Goal: Task Accomplishment & Management: Manage account settings

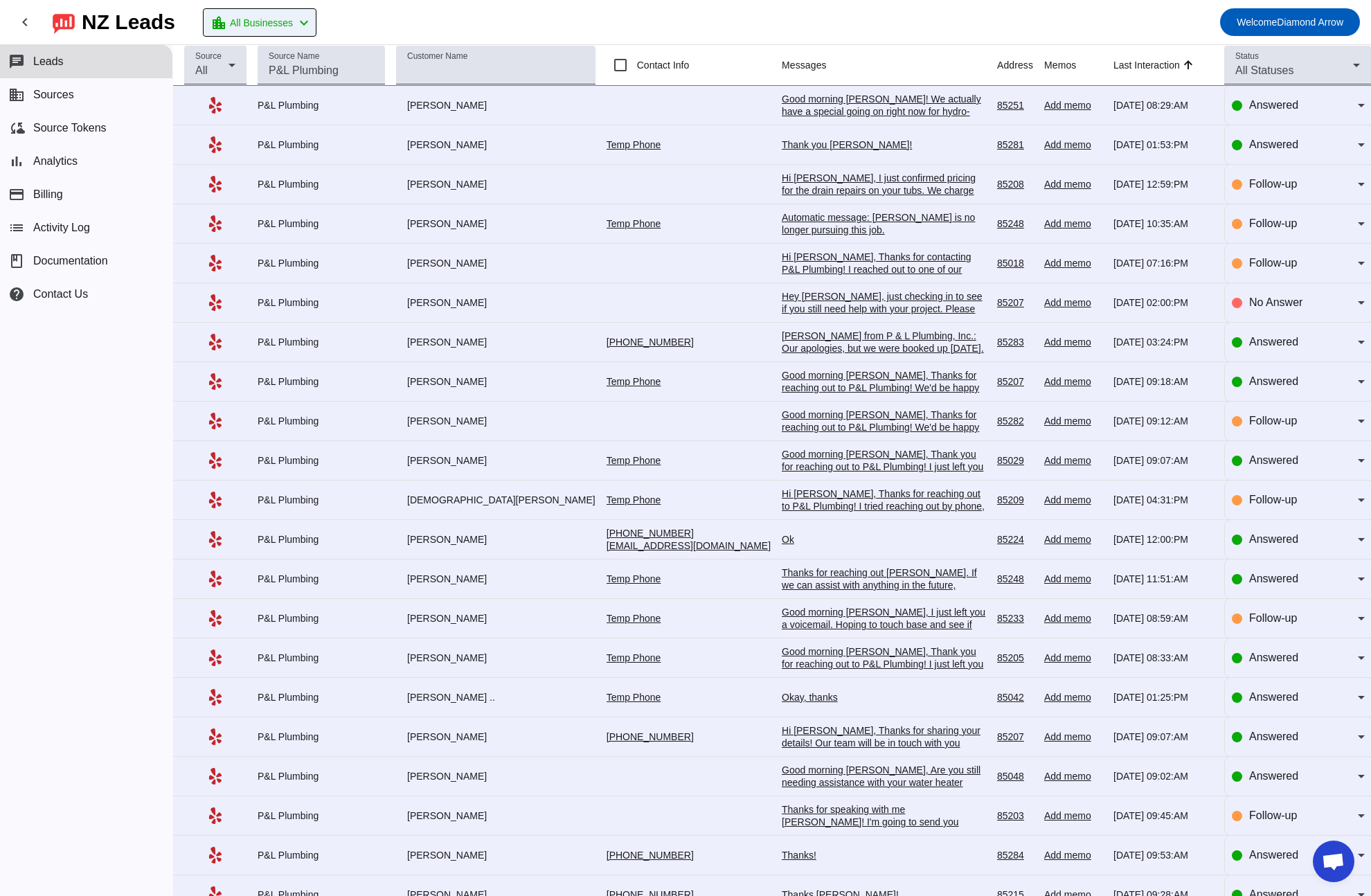
click at [286, 16] on span "All Businesses" at bounding box center [261, 23] width 63 height 20
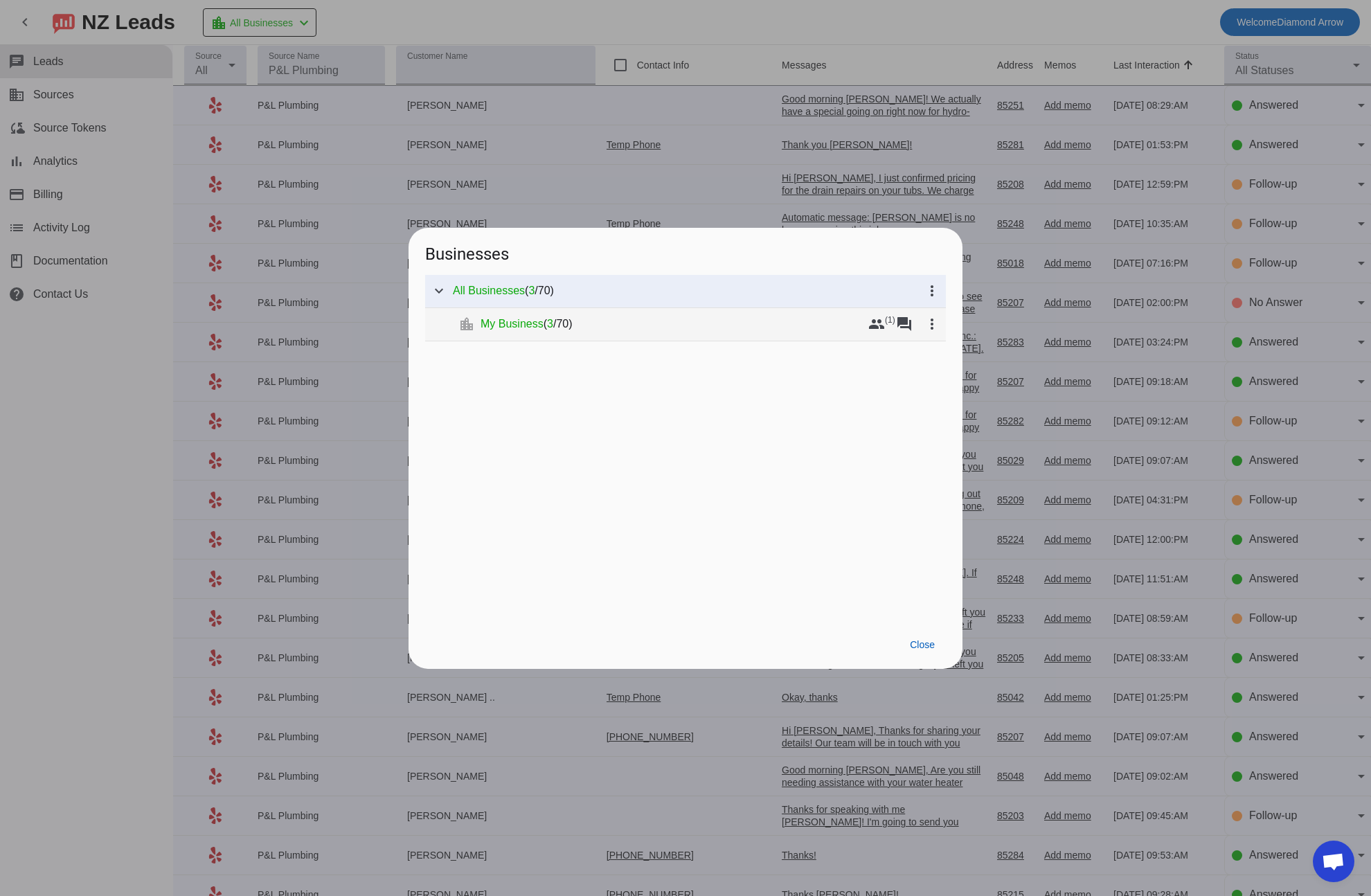
click at [529, 328] on span "My Business" at bounding box center [512, 324] width 63 height 14
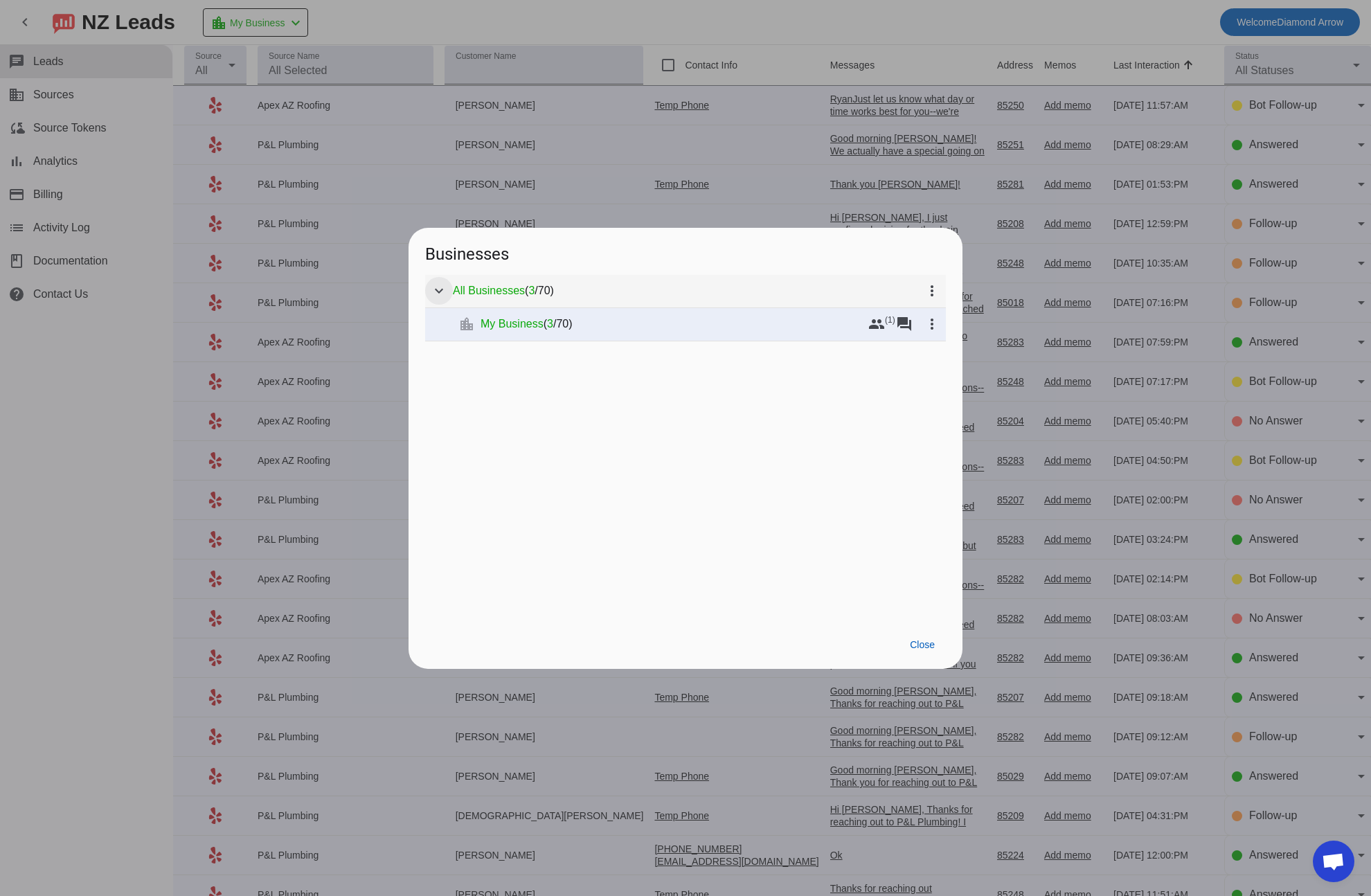
click at [433, 285] on mat-icon "expand_more" at bounding box center [438, 290] width 16 height 16
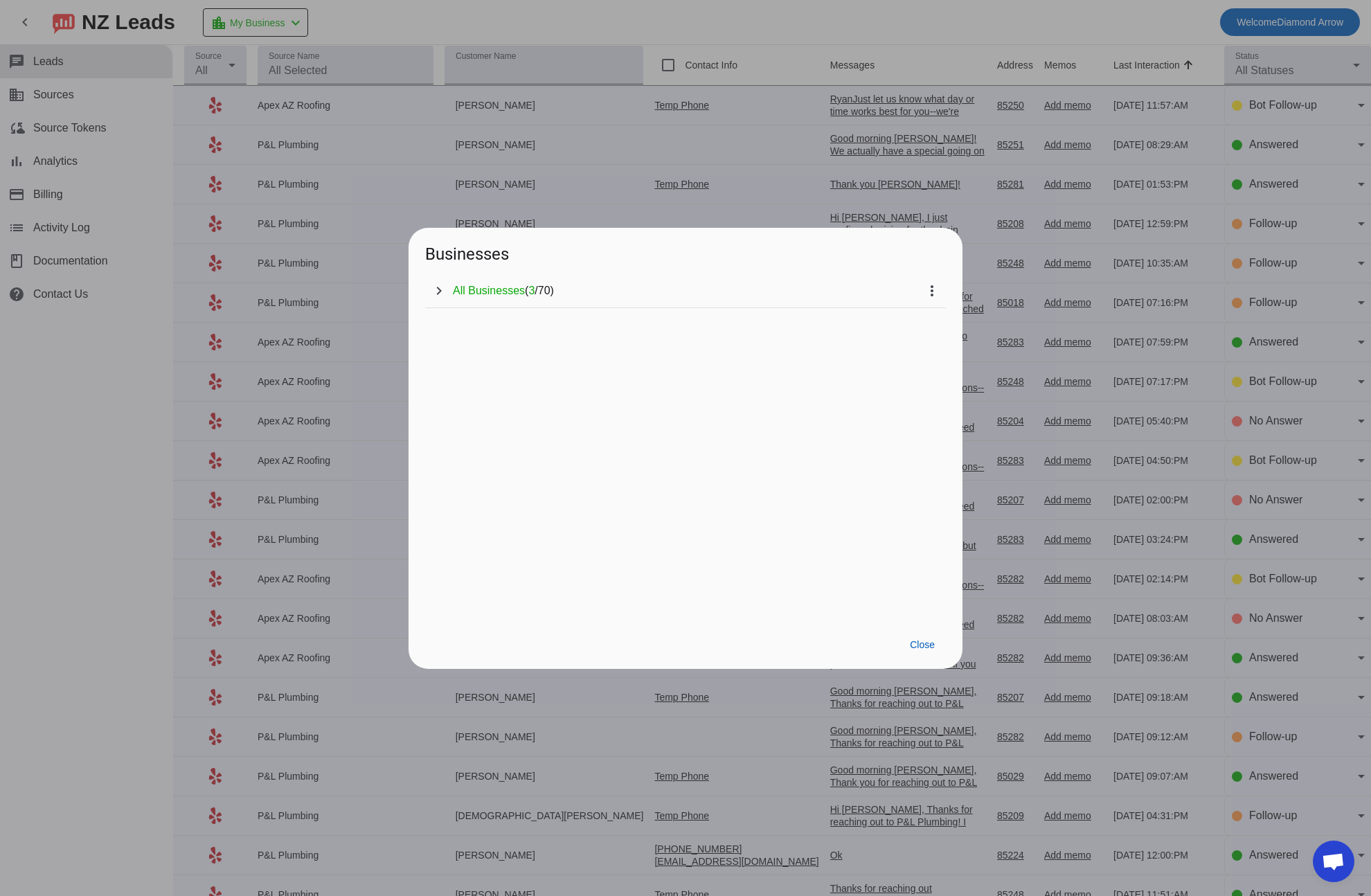
click at [74, 97] on div at bounding box center [686, 448] width 1371 height 896
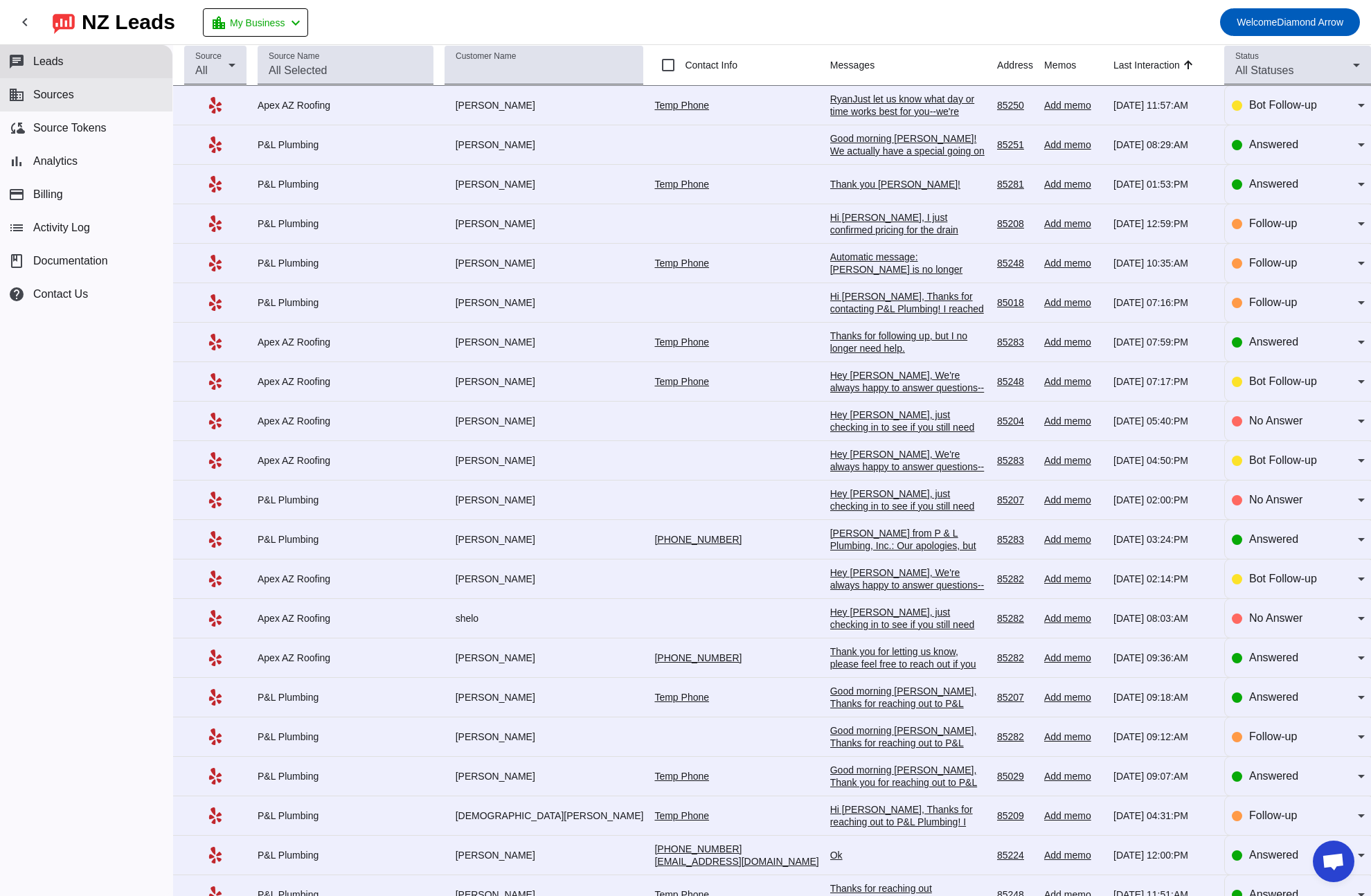
click at [64, 96] on span "Sources" at bounding box center [53, 95] width 41 height 13
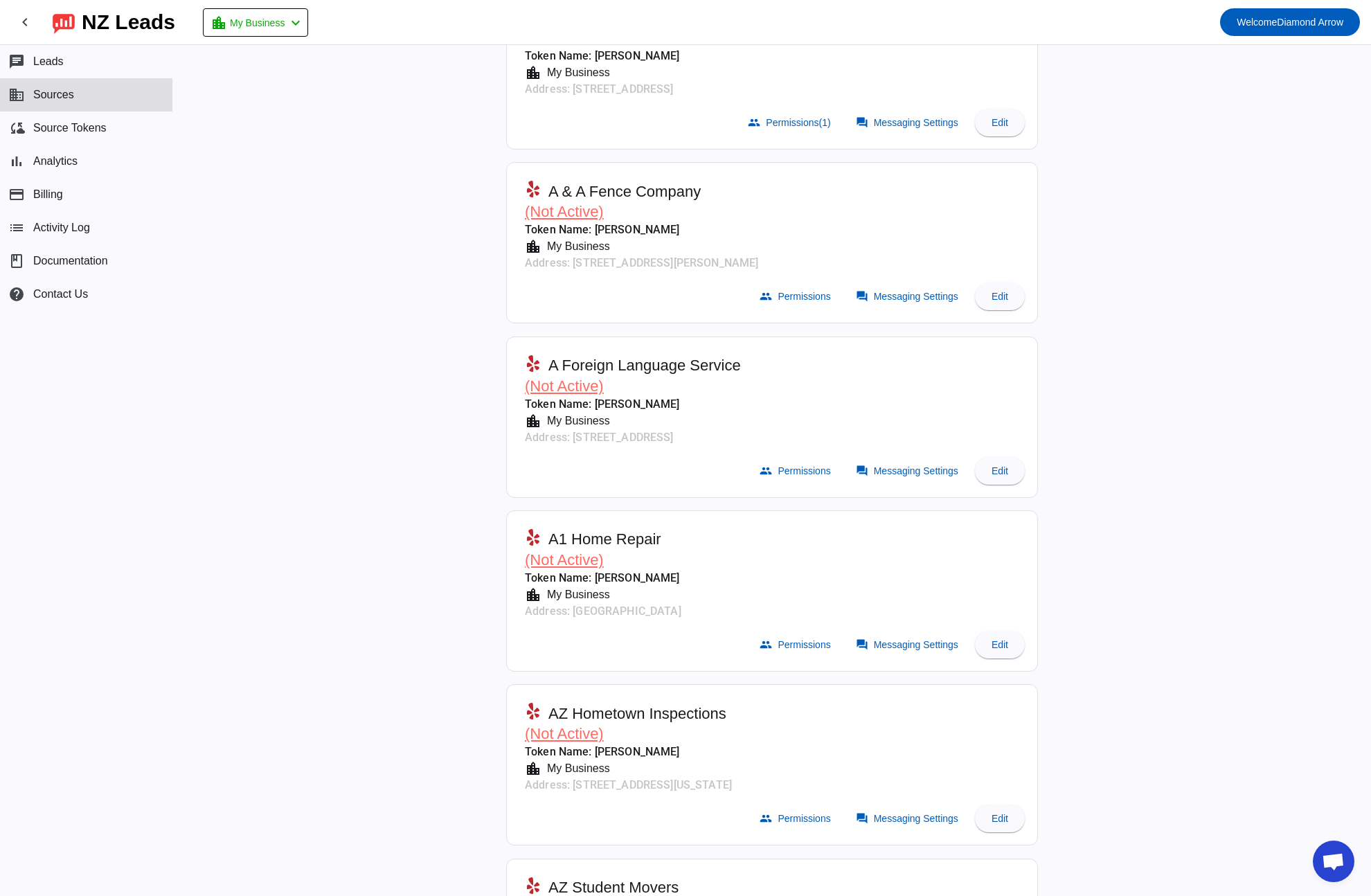
scroll to position [624, 0]
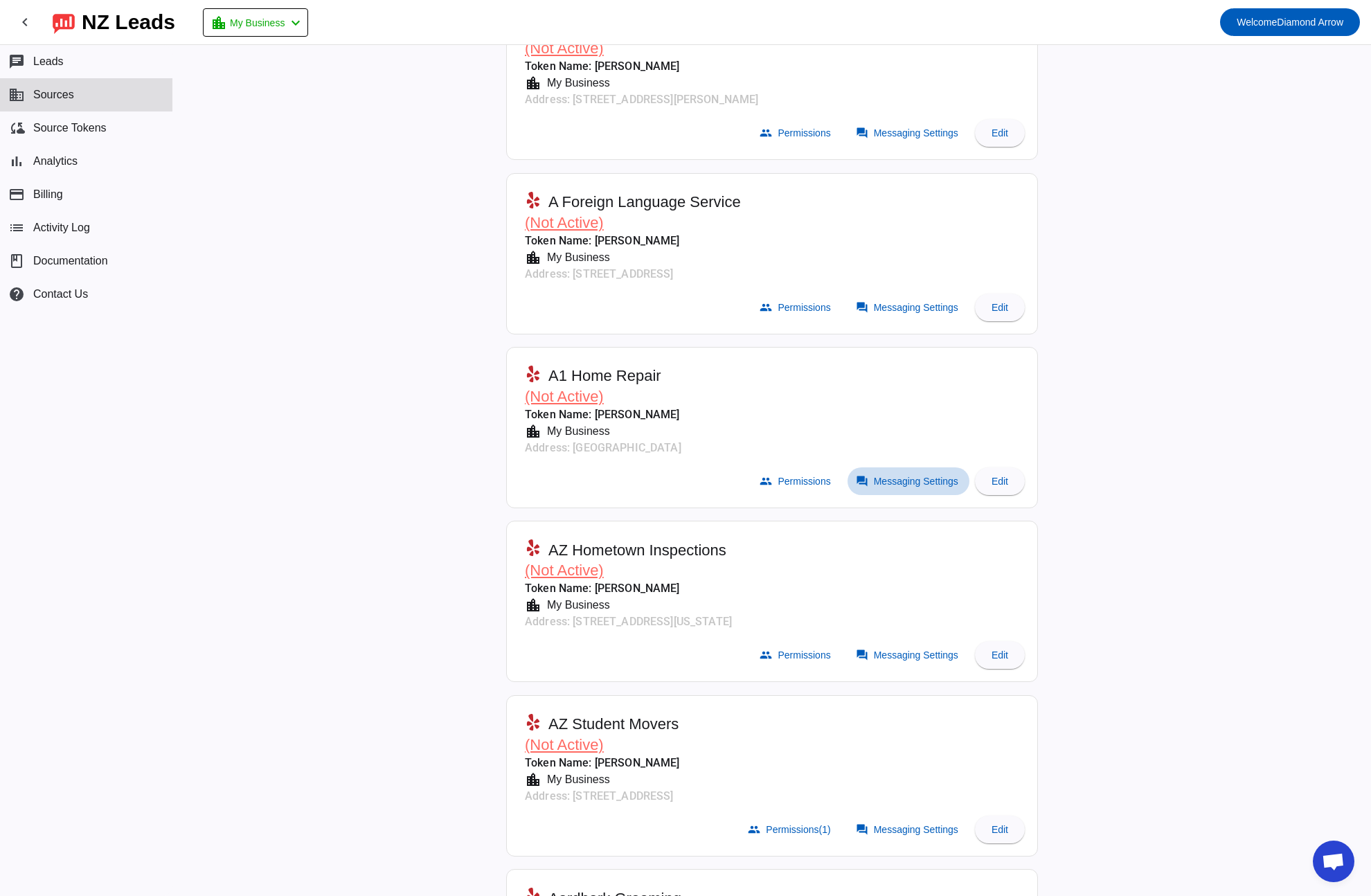
click at [920, 479] on span "Messaging Settings" at bounding box center [916, 481] width 85 height 11
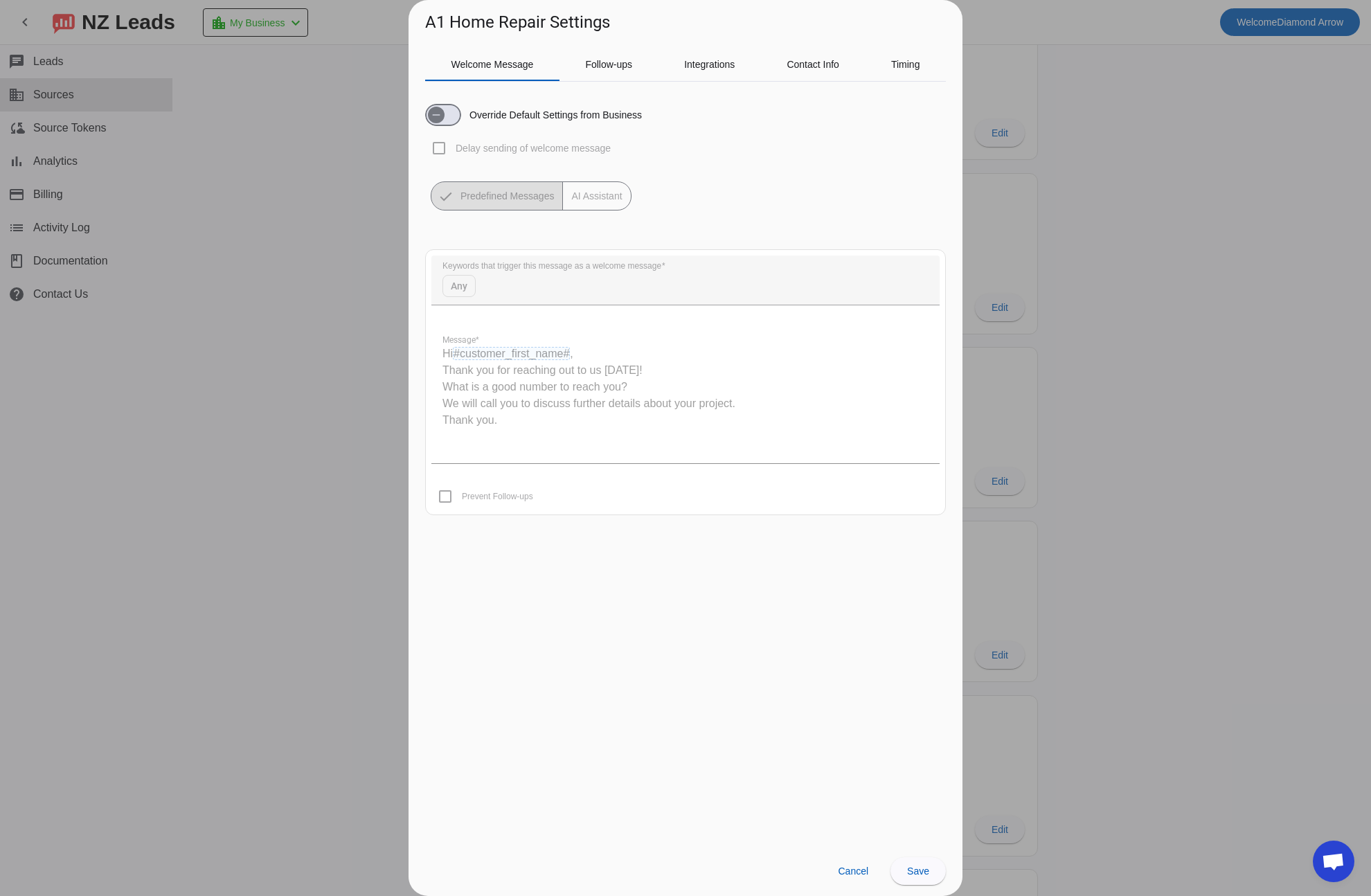
click at [607, 198] on mat-button-toggle-group "Predefined Messages AI Assistant" at bounding box center [531, 195] width 201 height 29
click at [446, 118] on span "button" at bounding box center [436, 114] width 27 height 27
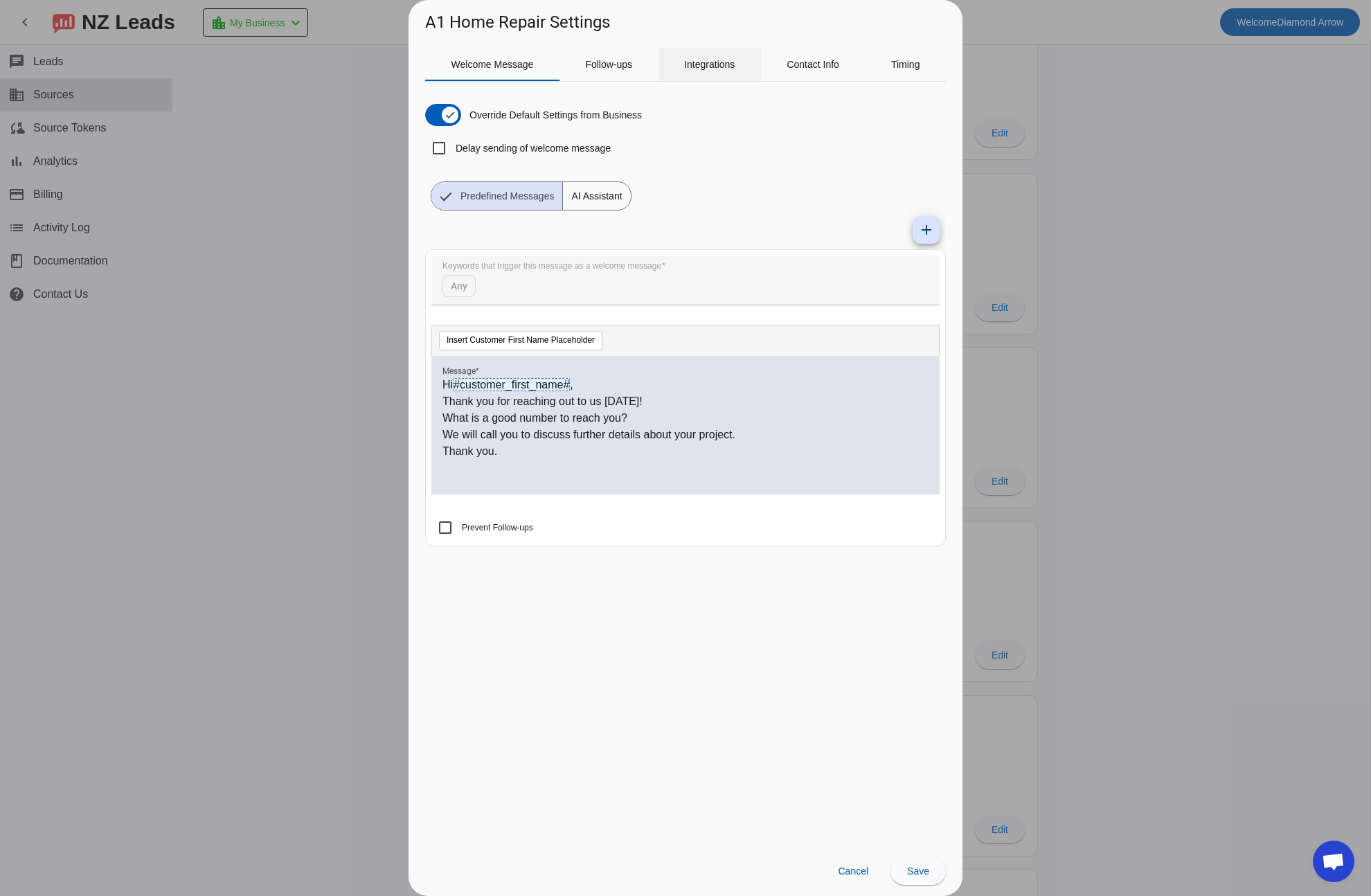
click at [718, 62] on span "Integrations" at bounding box center [709, 64] width 50 height 9
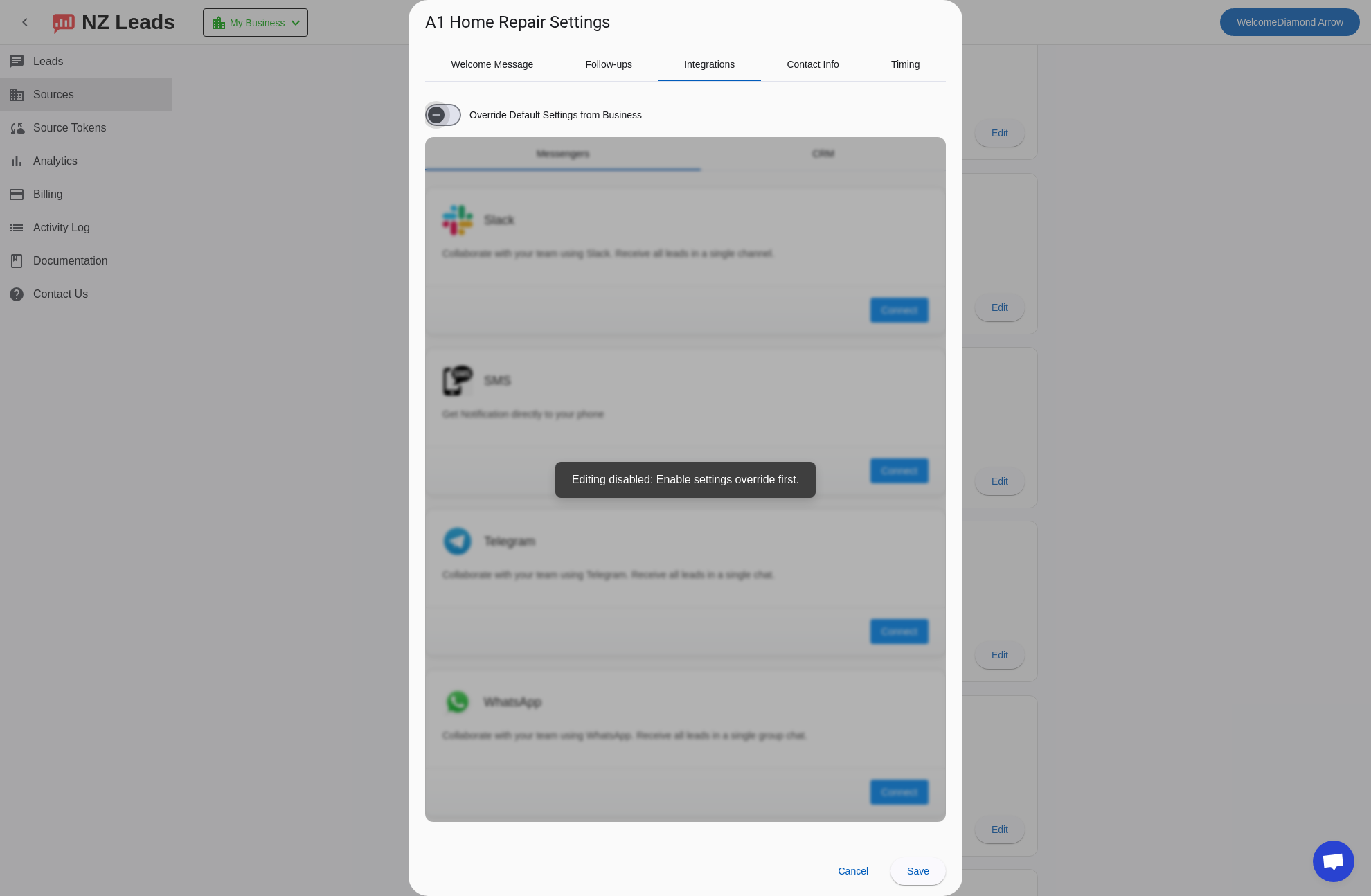
click at [443, 110] on span "button" at bounding box center [436, 114] width 16 height 16
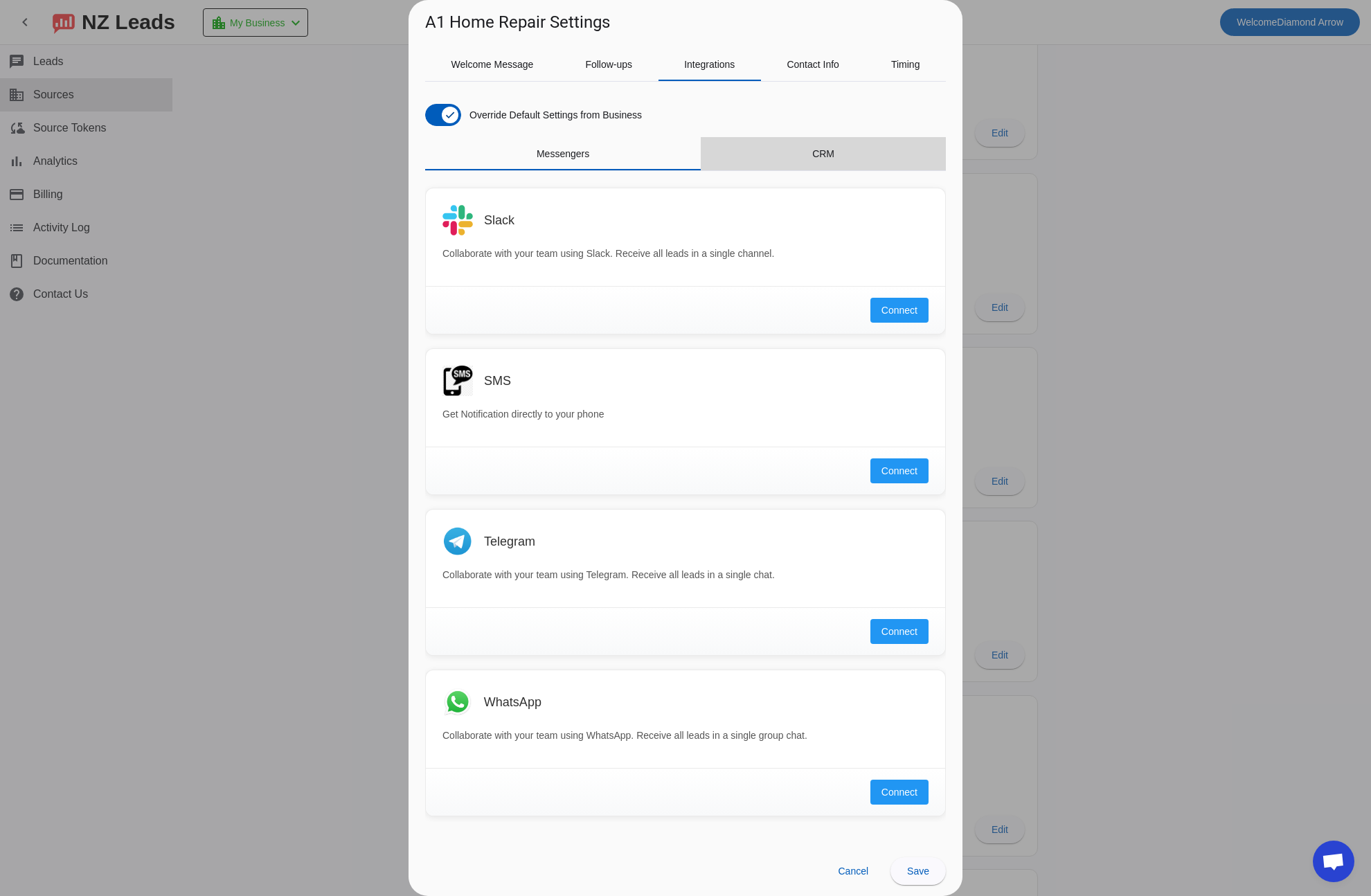
click at [832, 155] on span "CRM" at bounding box center [824, 154] width 22 height 9
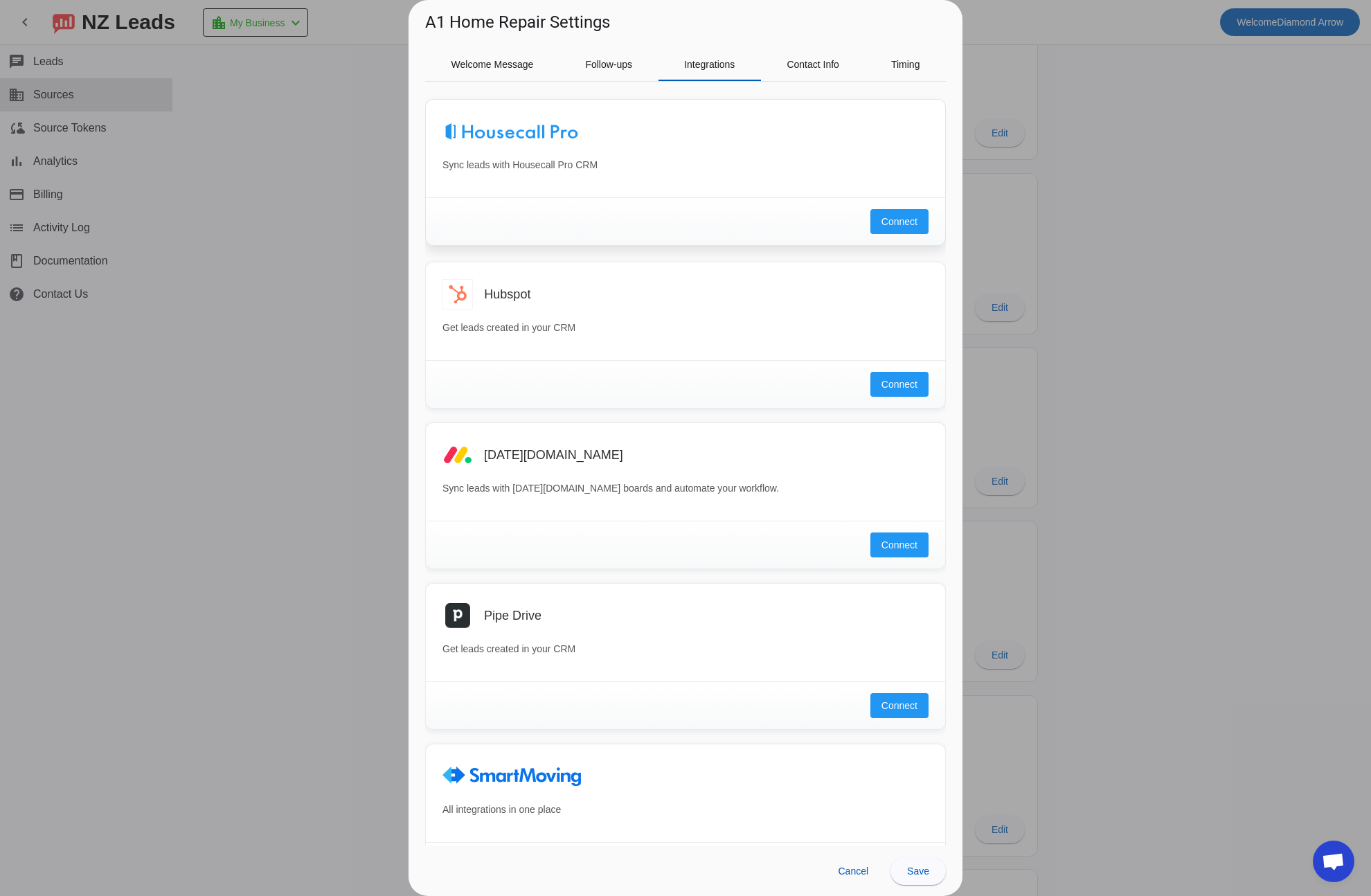
scroll to position [0, 0]
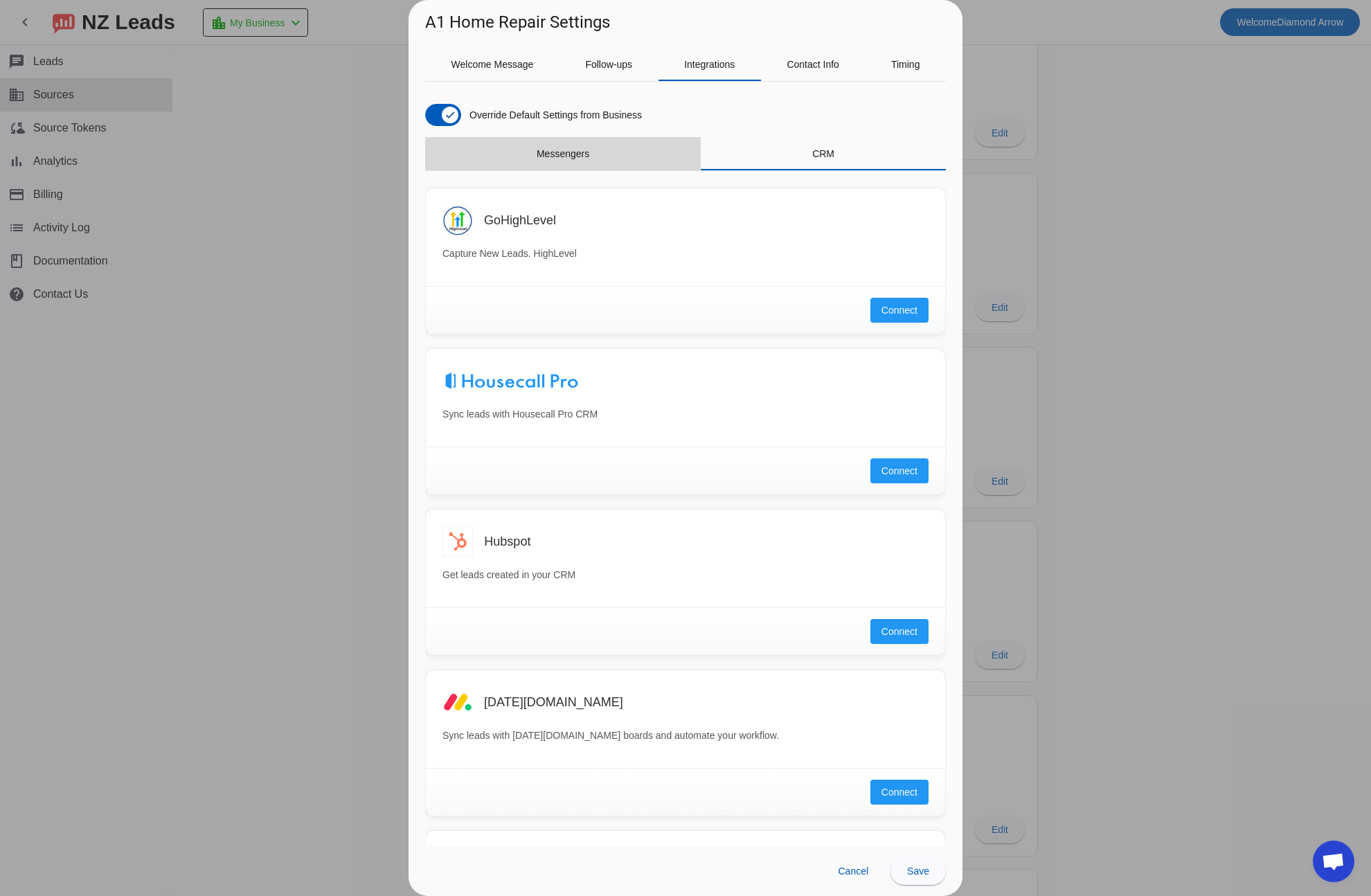
click at [589, 161] on span "Messengers" at bounding box center [562, 154] width 53 height 33
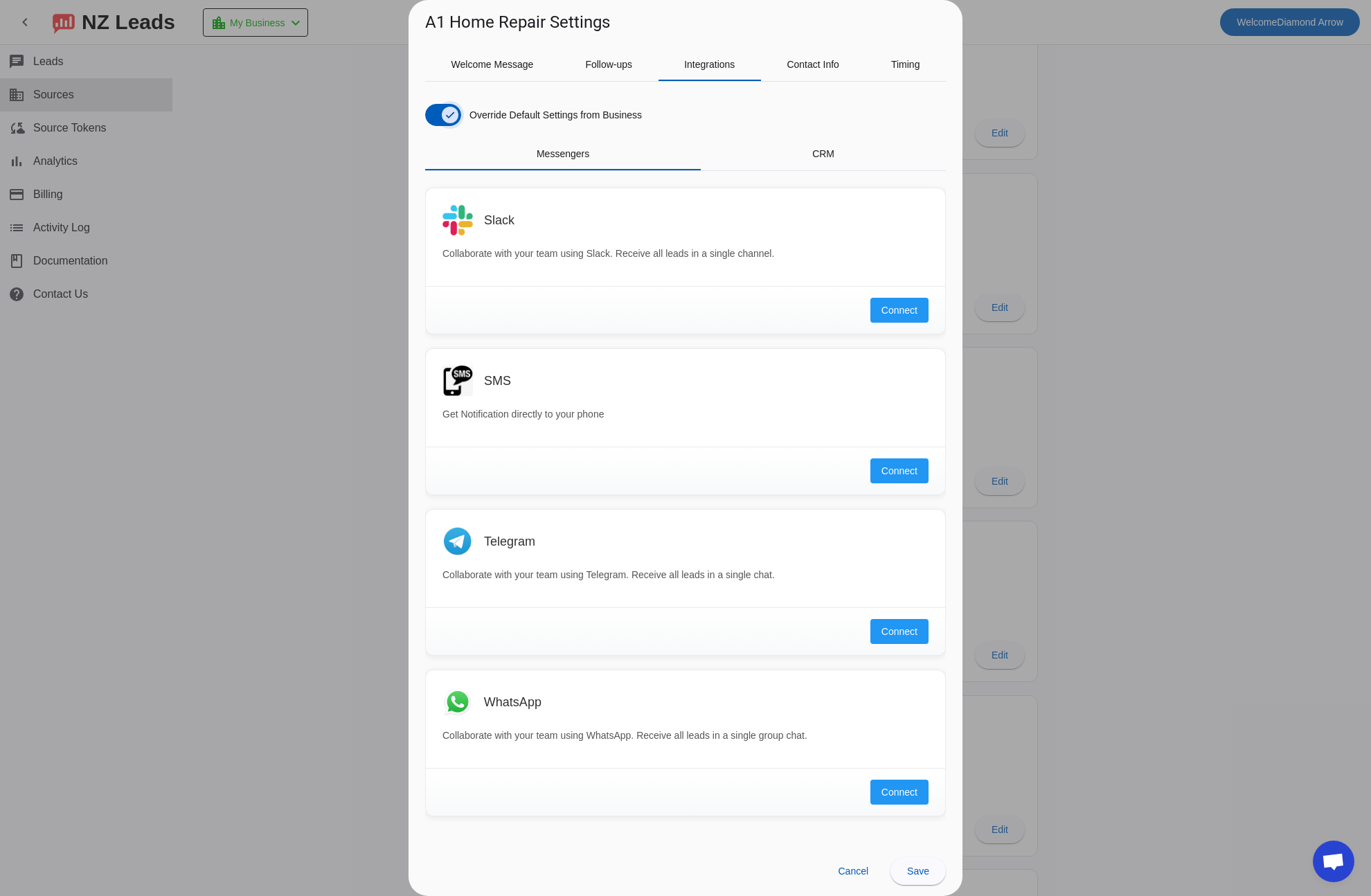
click at [448, 111] on icon "button" at bounding box center [450, 115] width 11 height 11
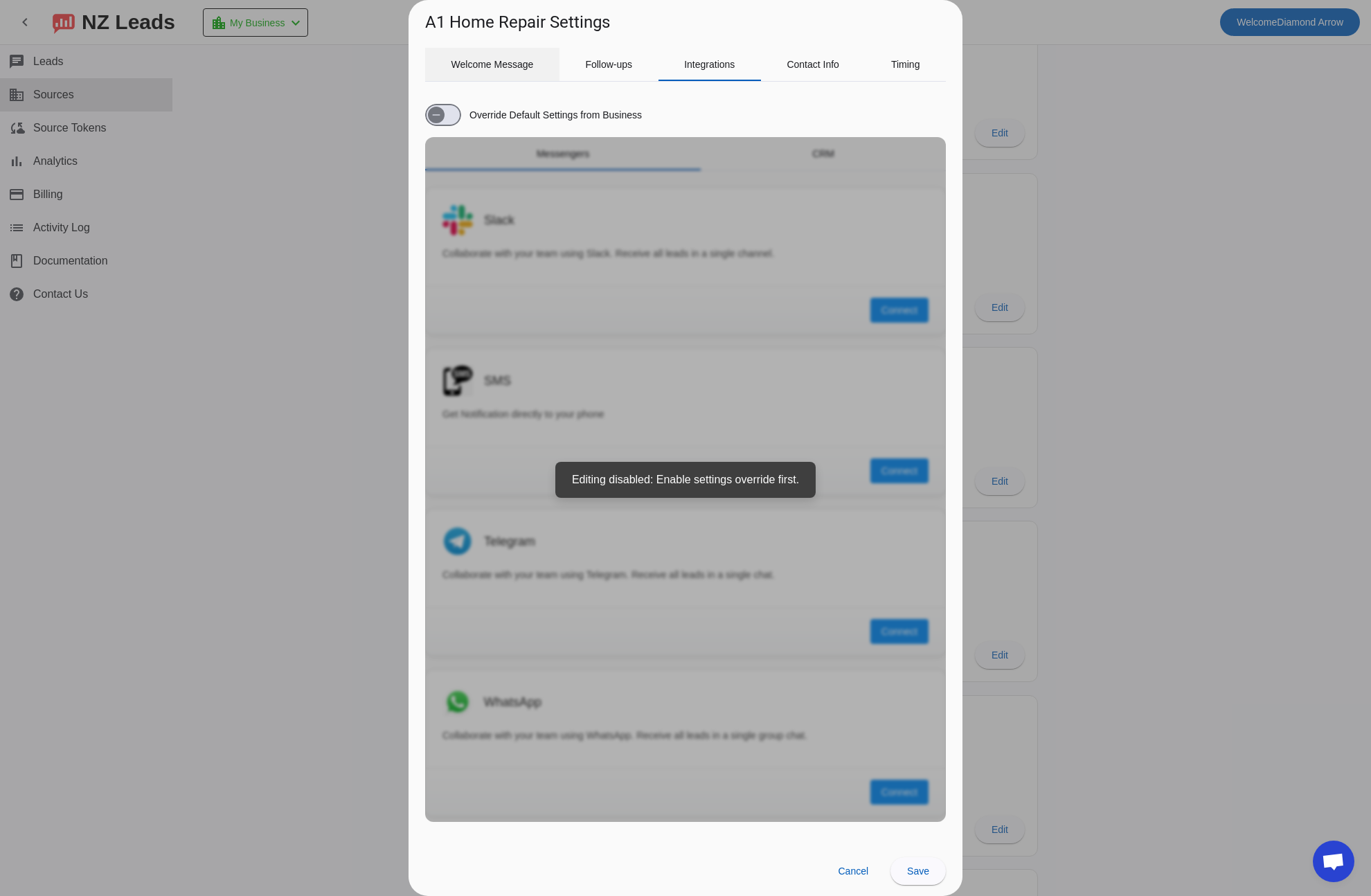
click at [494, 65] on span "Welcome Message" at bounding box center [493, 64] width 82 height 9
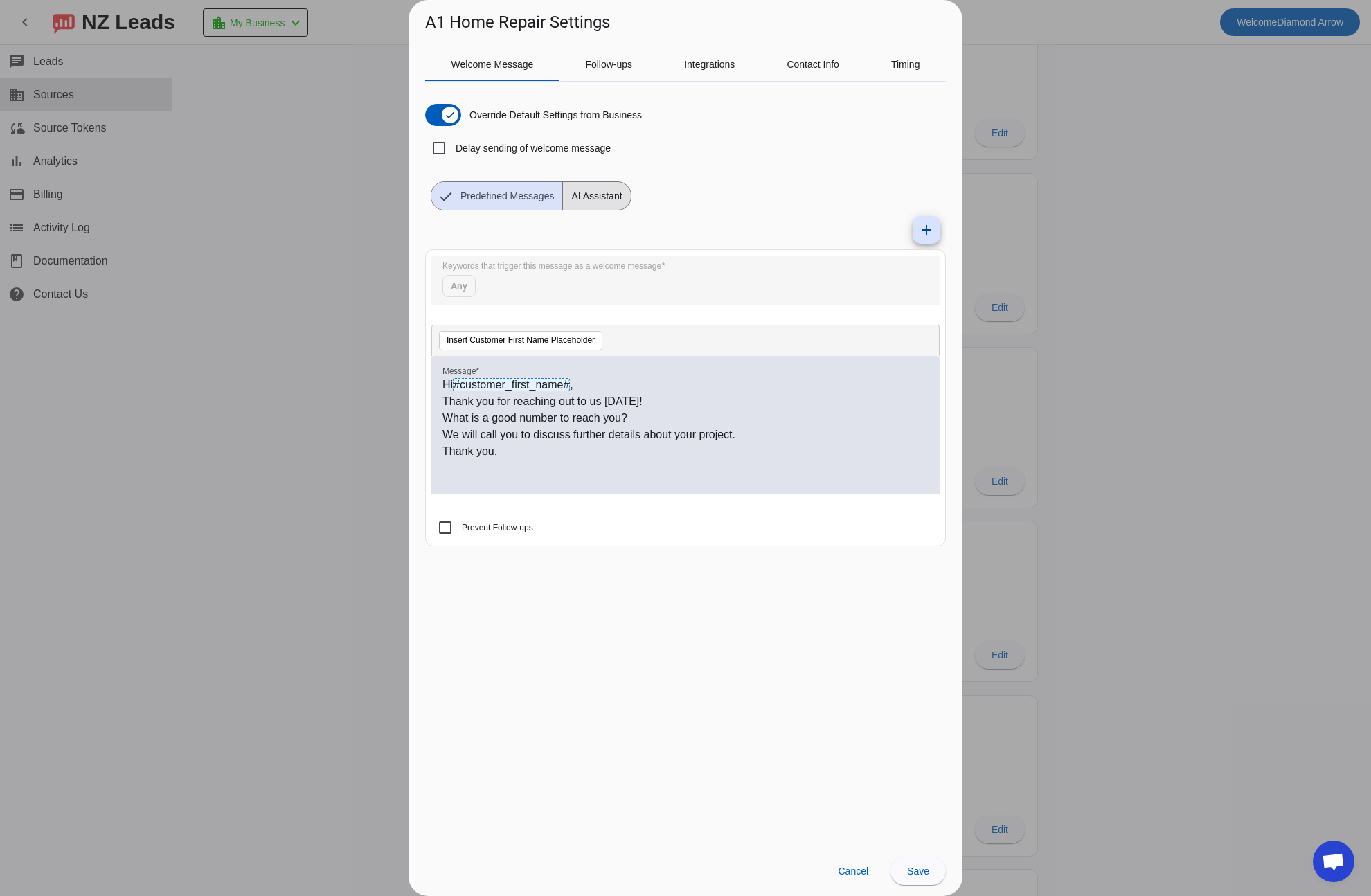
click at [609, 192] on span "AI Assistant" at bounding box center [597, 195] width 67 height 27
